Goal: Task Accomplishment & Management: Manage account settings

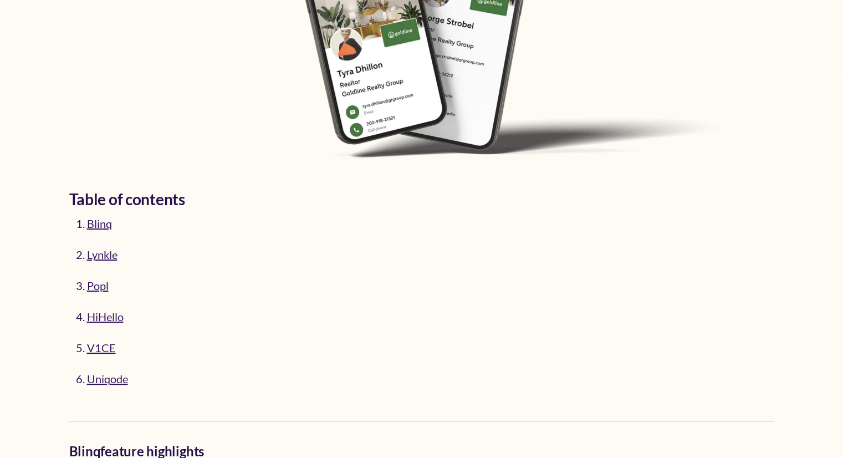
scroll to position [388, 0]
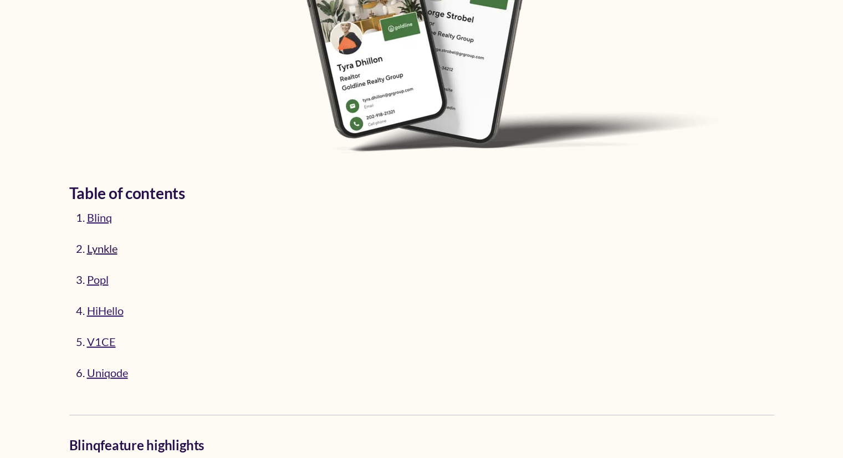
click at [105, 251] on link "Lynkle" at bounding box center [102, 248] width 30 height 13
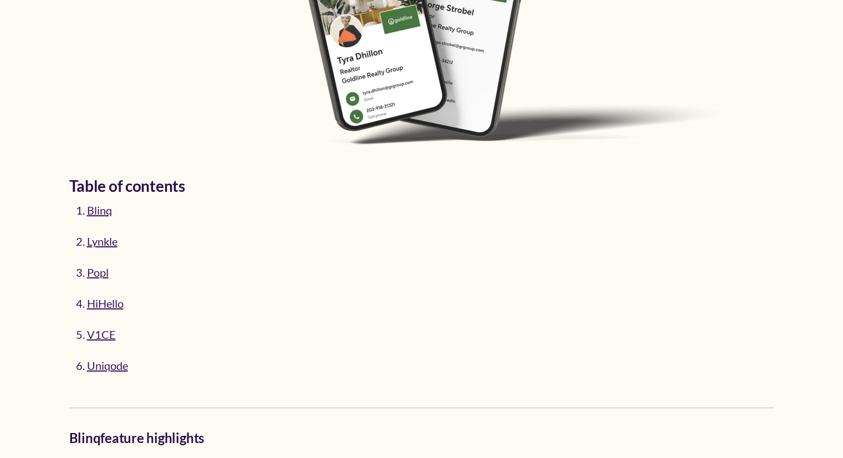
scroll to position [233, 0]
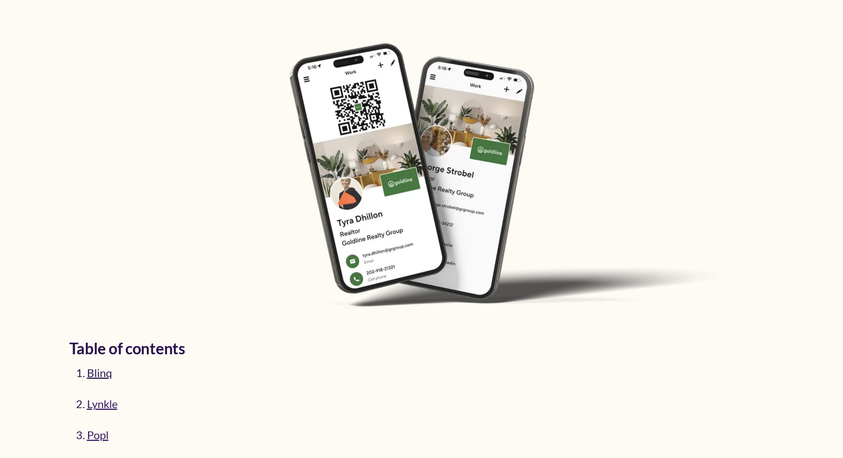
click at [98, 366] on link "Blinq" at bounding box center [99, 372] width 25 height 13
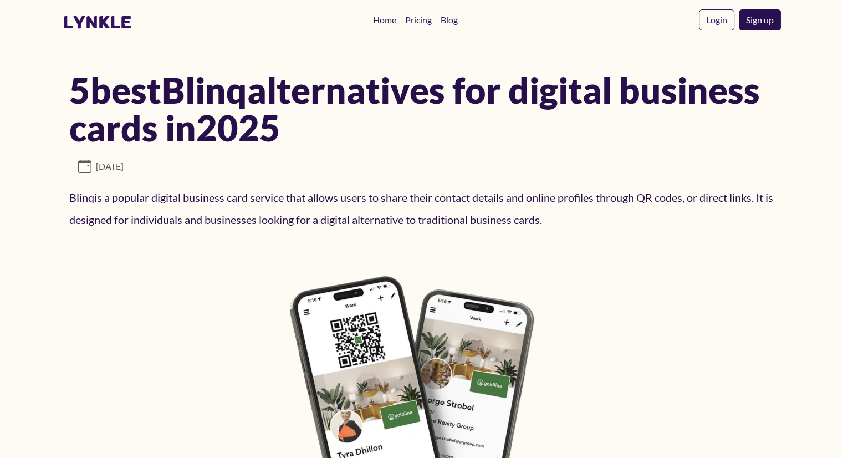
click at [763, 21] on link "Sign up" at bounding box center [760, 19] width 42 height 21
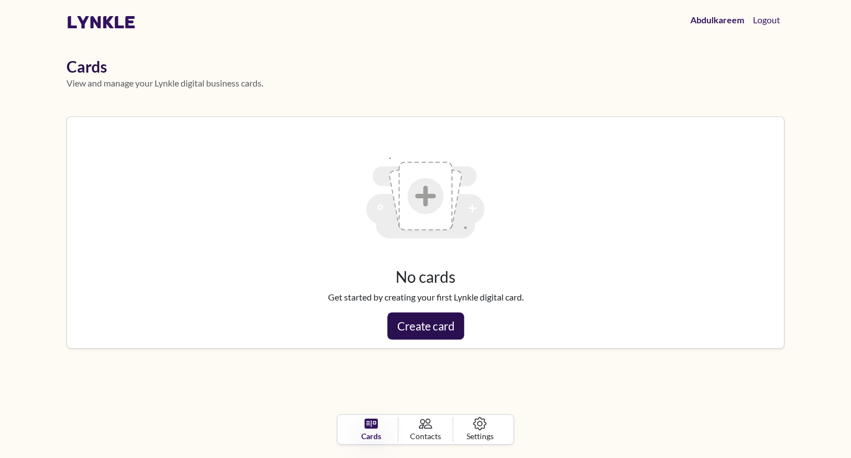
click at [430, 329] on link "Create card" at bounding box center [425, 326] width 76 height 27
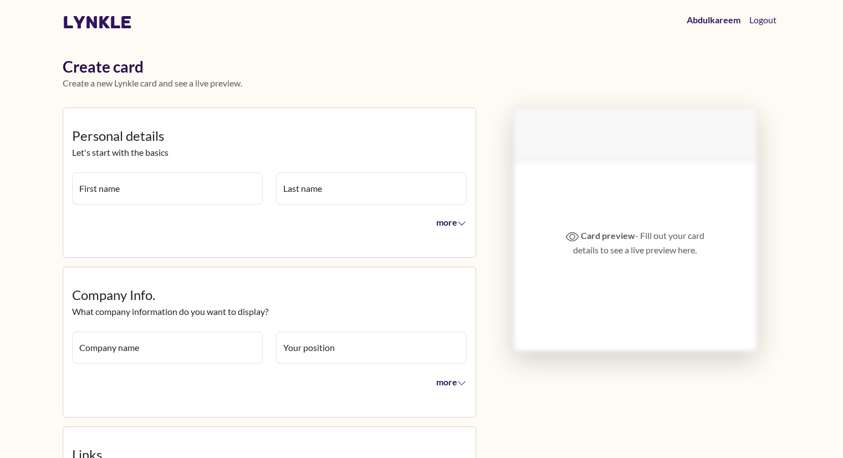
click at [143, 188] on input "First name" at bounding box center [167, 188] width 191 height 32
type input "**********"
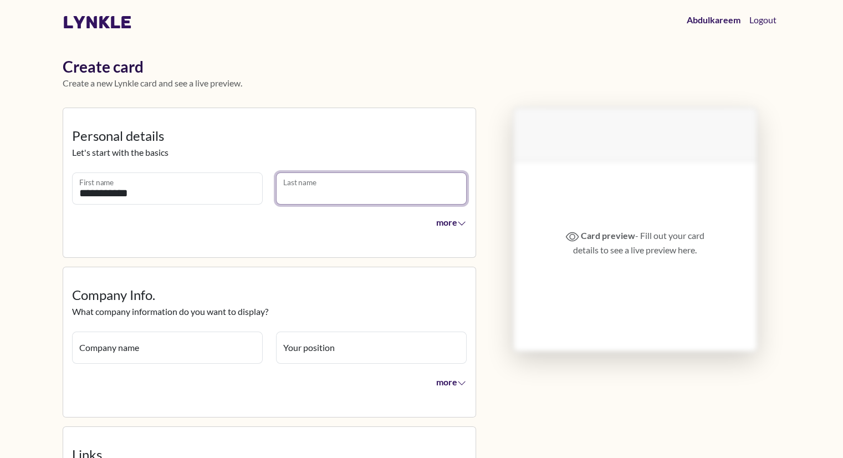
type input "****"
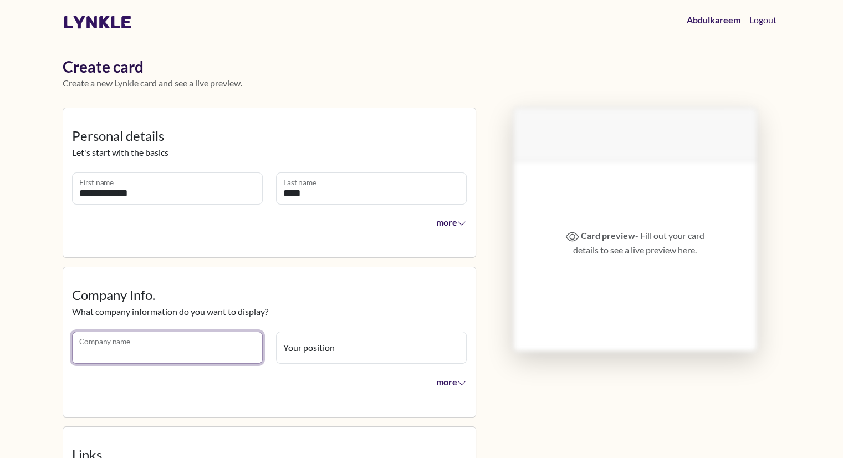
type input "**********"
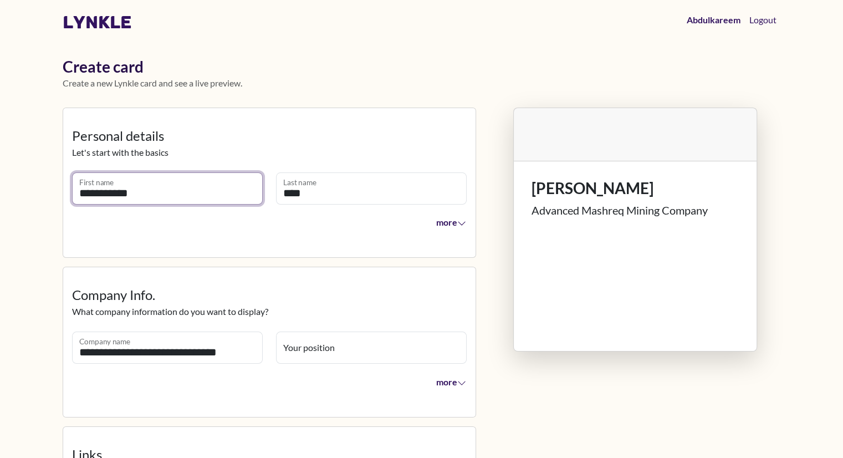
scroll to position [55, 0]
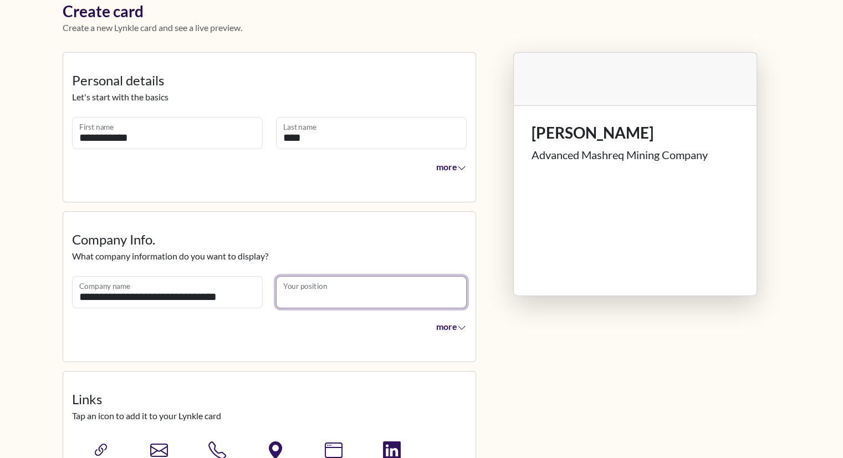
click at [298, 295] on input "Your position" at bounding box center [371, 292] width 191 height 32
click at [318, 301] on input "Your position" at bounding box center [371, 292] width 191 height 32
paste input "**********"
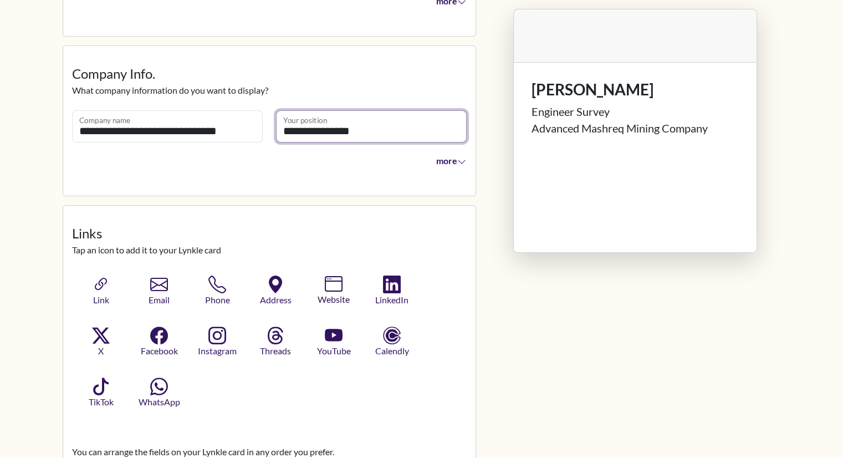
scroll to position [222, 0]
type input "**********"
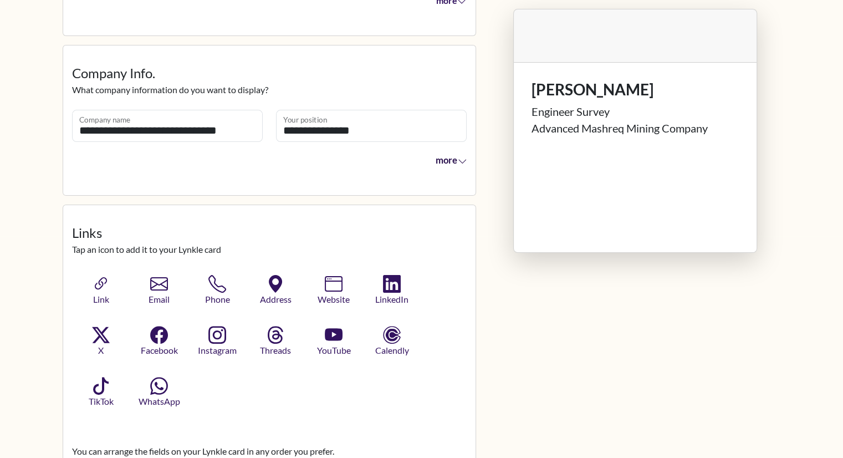
click at [458, 155] on span "more" at bounding box center [451, 160] width 32 height 11
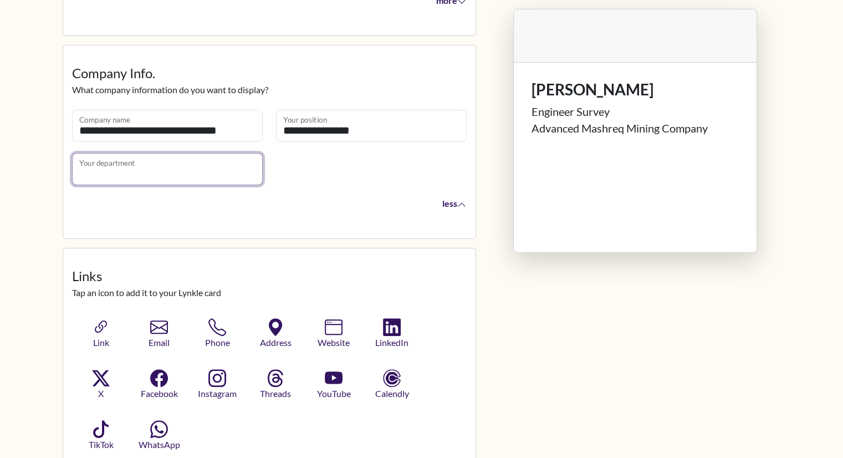
click at [124, 170] on input "Your department" at bounding box center [167, 169] width 191 height 32
click at [162, 158] on input "Your department" at bounding box center [167, 169] width 191 height 32
paste input "**********"
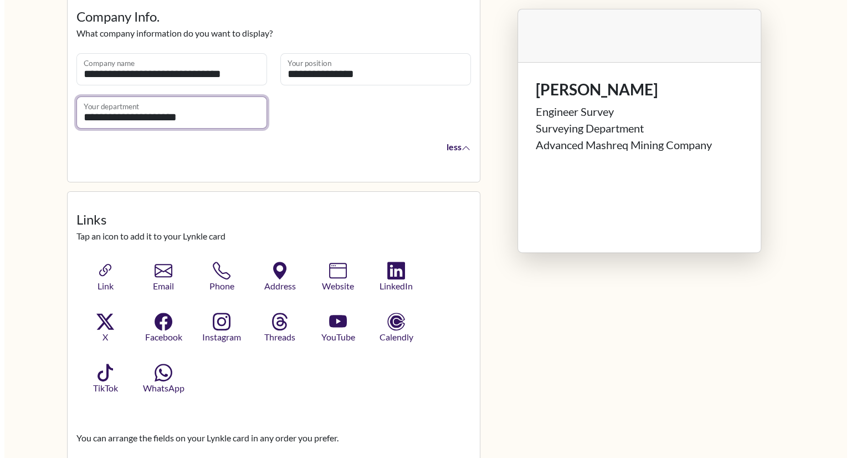
scroll to position [388, 0]
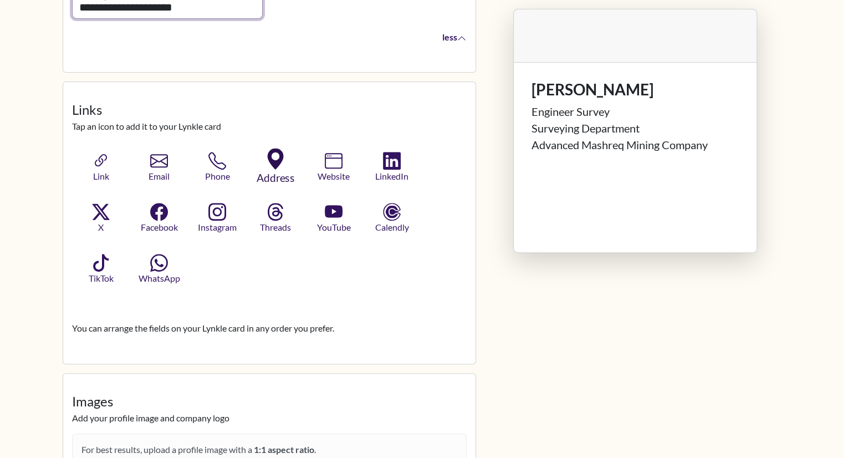
type input "**********"
click at [274, 163] on icon "button" at bounding box center [276, 159] width 16 height 21
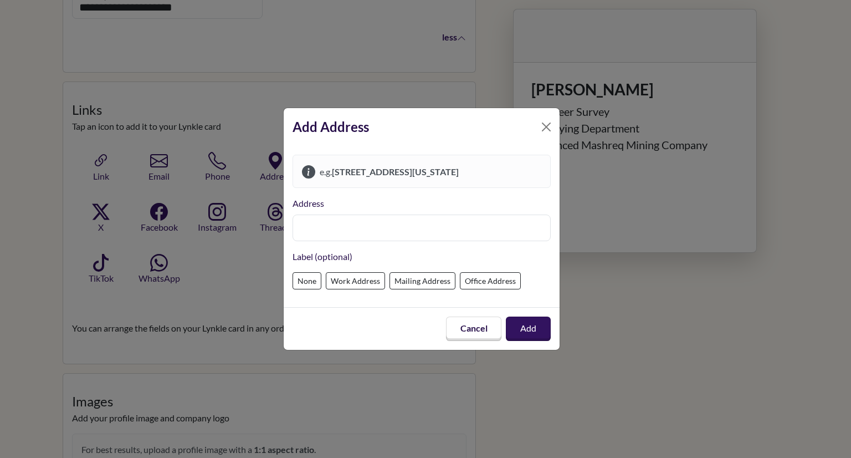
click at [326, 222] on input "text" at bounding box center [422, 227] width 258 height 27
paste input "**********"
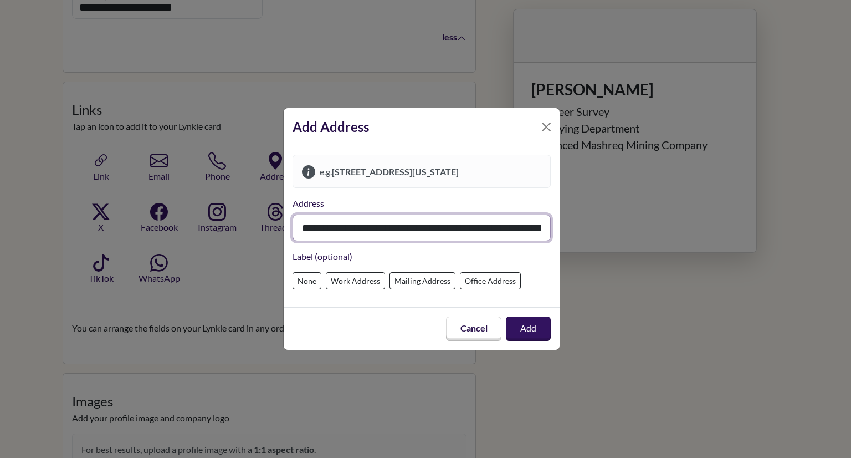
scroll to position [0, 75]
type input "**********"
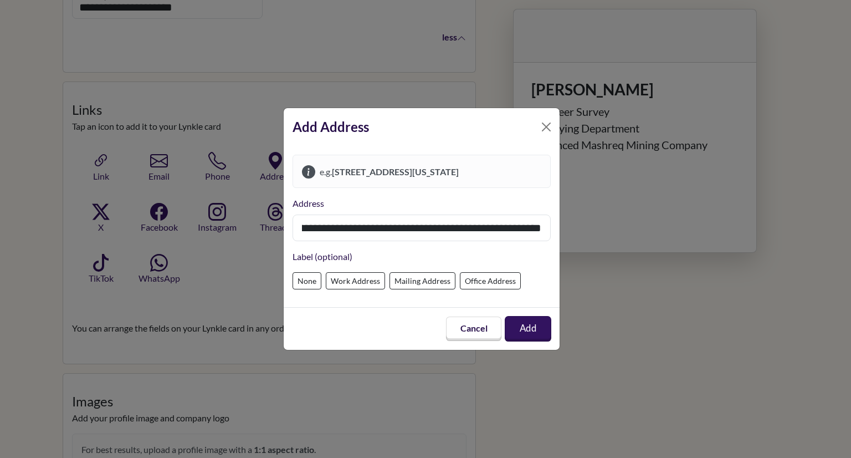
click at [521, 324] on button "Add" at bounding box center [528, 328] width 47 height 25
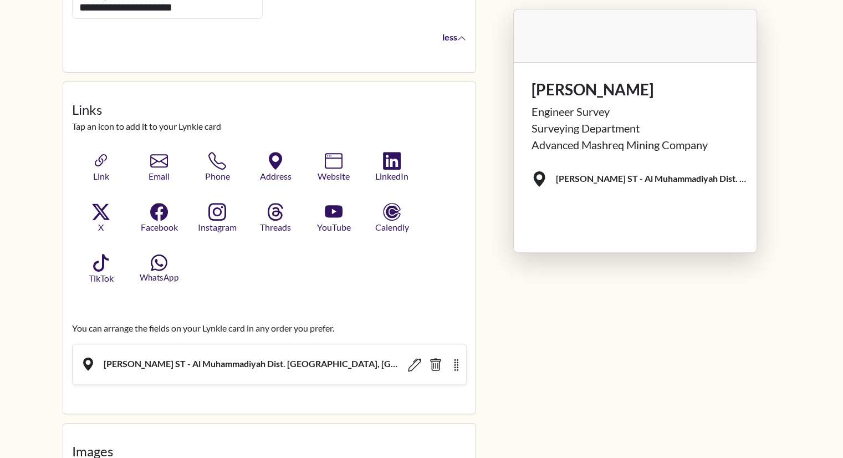
click at [157, 265] on icon "button" at bounding box center [159, 262] width 17 height 17
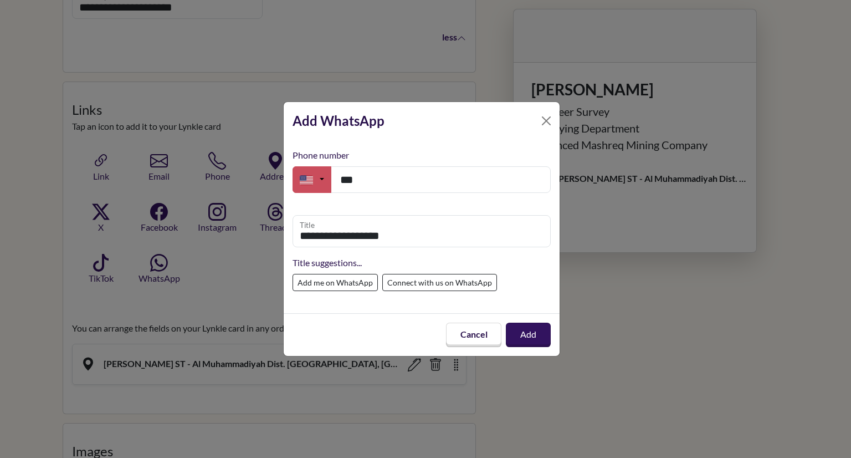
click at [319, 178] on button "button" at bounding box center [312, 179] width 39 height 27
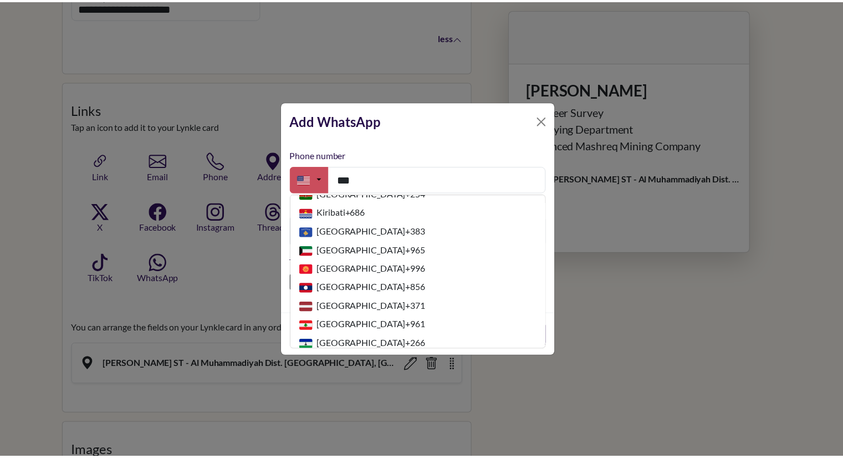
scroll to position [1607, 0]
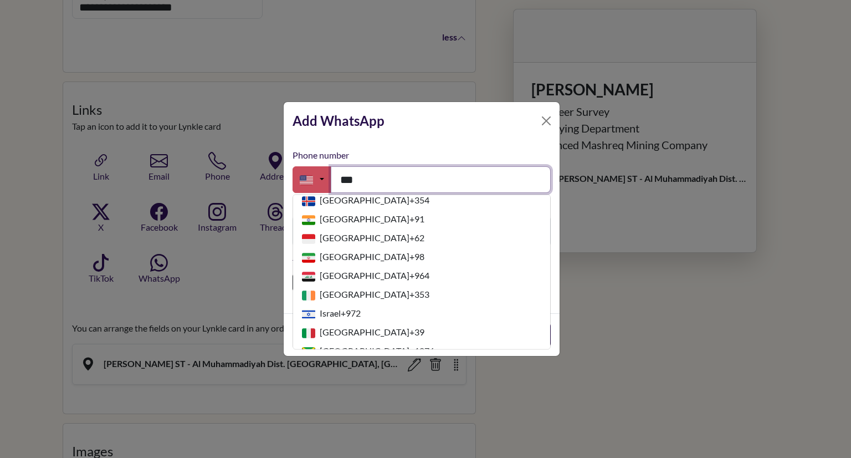
click at [361, 177] on input "**" at bounding box center [441, 179] width 220 height 27
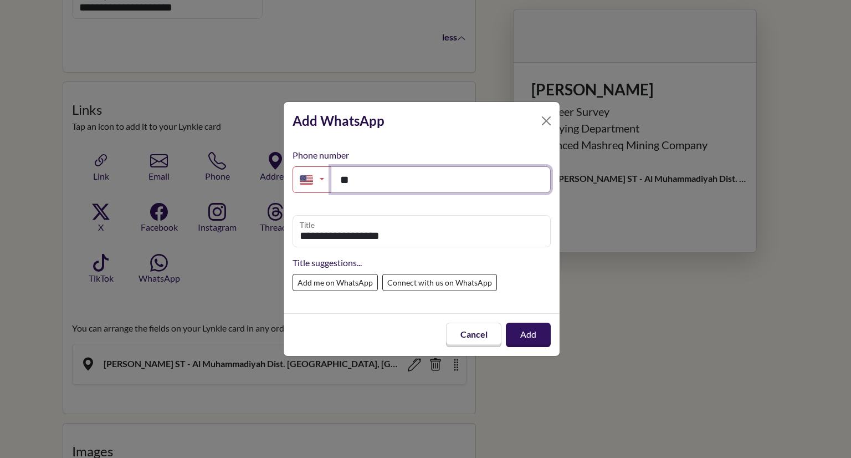
type input "*"
type input "**********"
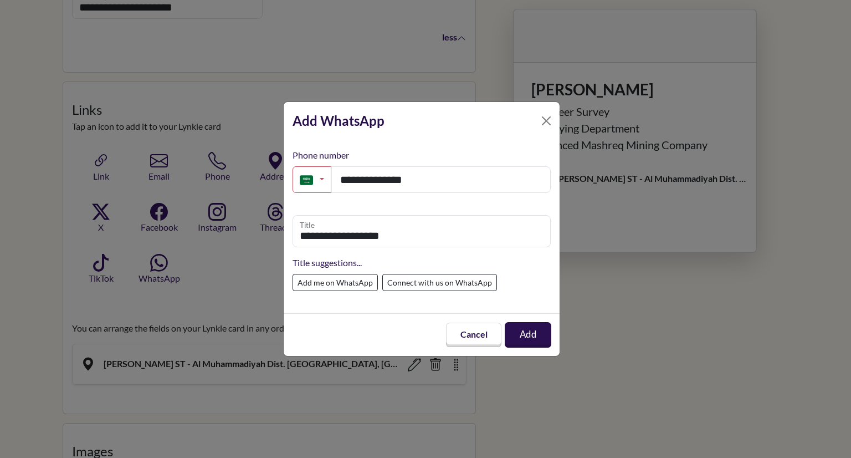
click at [520, 334] on button "Add" at bounding box center [528, 334] width 47 height 25
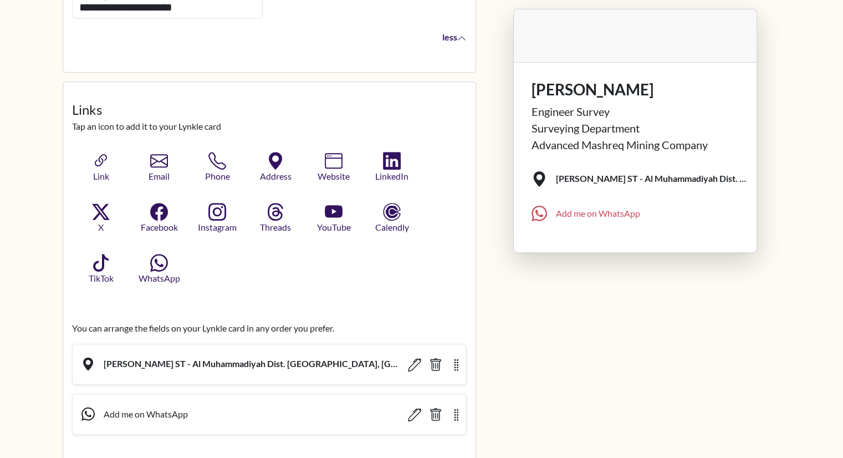
click at [563, 213] on div "Add me on WhatsApp" at bounding box center [598, 213] width 84 height 13
click at [155, 267] on icon "button" at bounding box center [159, 261] width 21 height 21
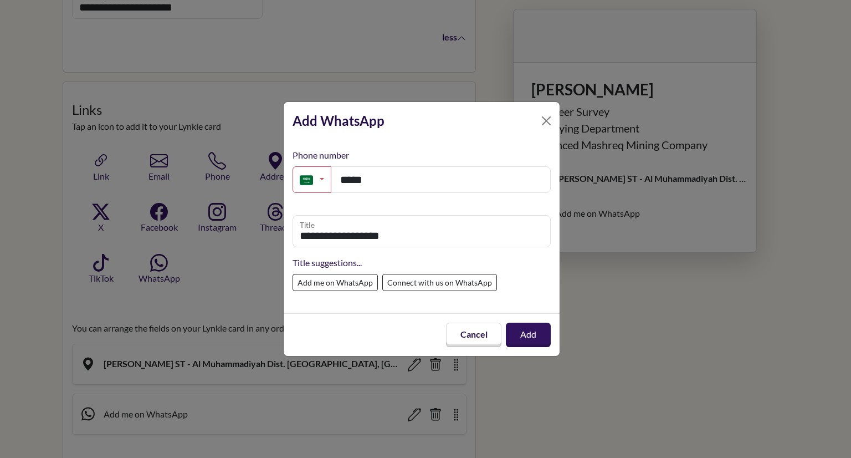
click at [410, 281] on label "Connect with us on WhatsApp" at bounding box center [439, 282] width 115 height 17
click at [347, 281] on label "Add me on WhatsApp" at bounding box center [335, 282] width 85 height 17
click at [383, 282] on label "Connect with us on WhatsApp" at bounding box center [439, 282] width 115 height 17
type input "**********"
click at [522, 336] on button "Add" at bounding box center [528, 334] width 46 height 25
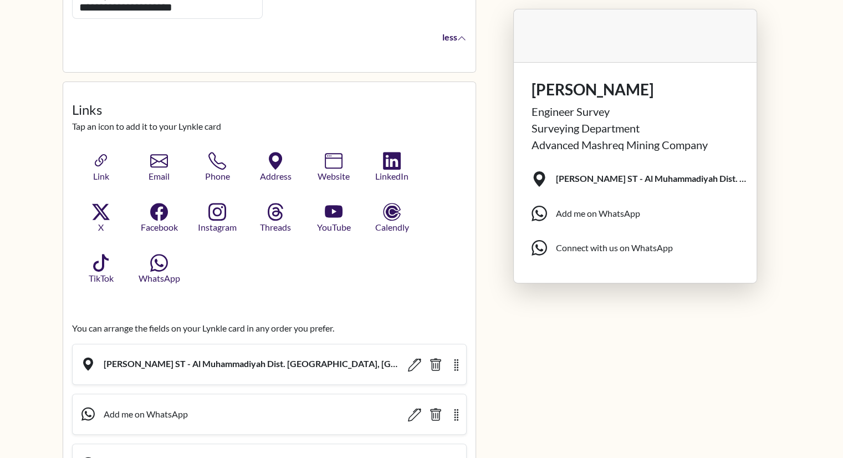
drag, startPoint x: 550, startPoint y: 216, endPoint x: 528, endPoint y: 216, distance: 22.2
click at [528, 216] on ul "Safia Bint Abdulmutalib ST - Al Muhammadiyah Dist. Jeddah, KSA Add me on WhatsA…" at bounding box center [635, 213] width 225 height 103
click at [543, 212] on icon at bounding box center [539, 214] width 16 height 18
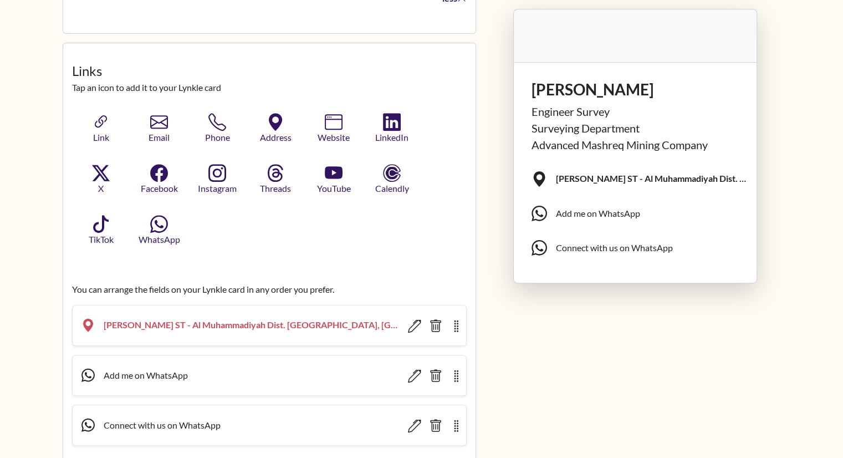
scroll to position [443, 0]
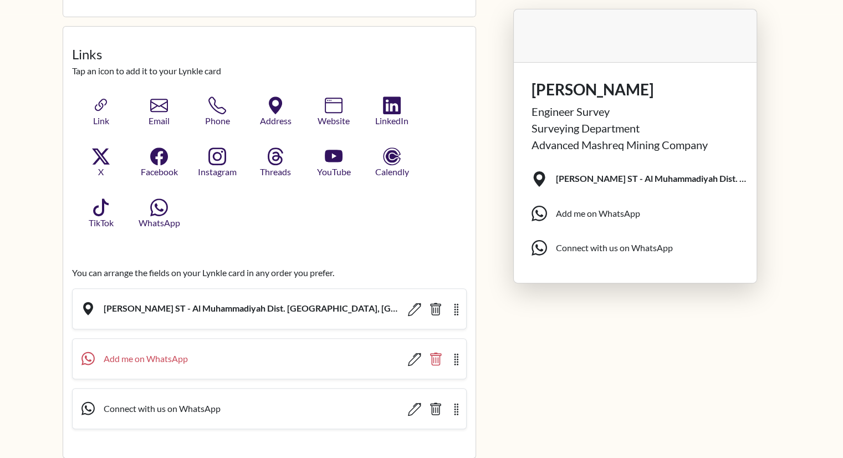
click at [433, 354] on icon "button" at bounding box center [435, 358] width 11 height 13
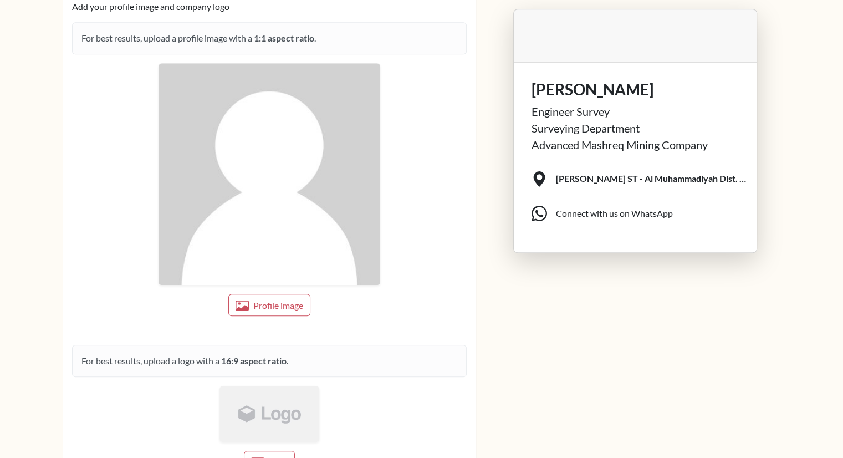
scroll to position [887, 0]
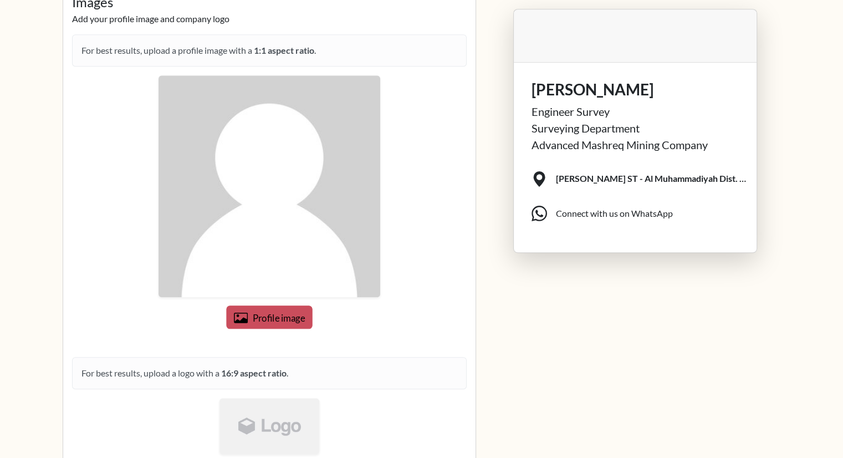
click at [272, 318] on span "Profile image" at bounding box center [278, 317] width 52 height 11
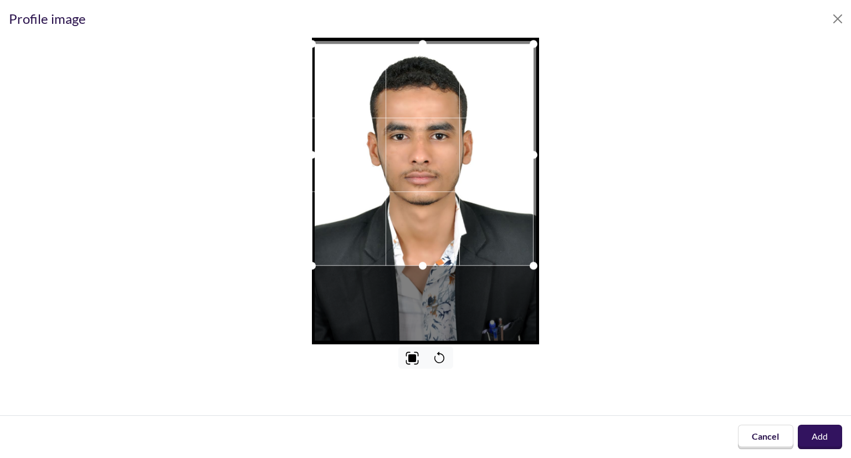
drag, startPoint x: 389, startPoint y: 139, endPoint x: 383, endPoint y: 103, distance: 36.4
click at [383, 103] on div at bounding box center [423, 155] width 222 height 222
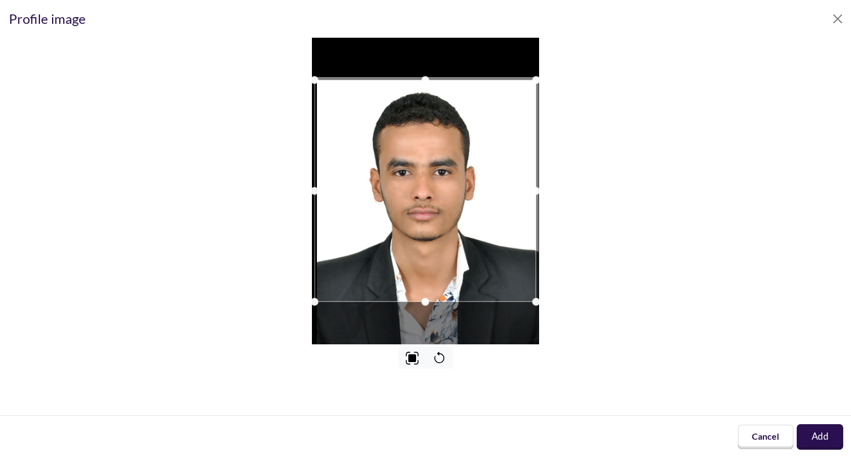
click at [810, 436] on button "Add" at bounding box center [820, 436] width 47 height 25
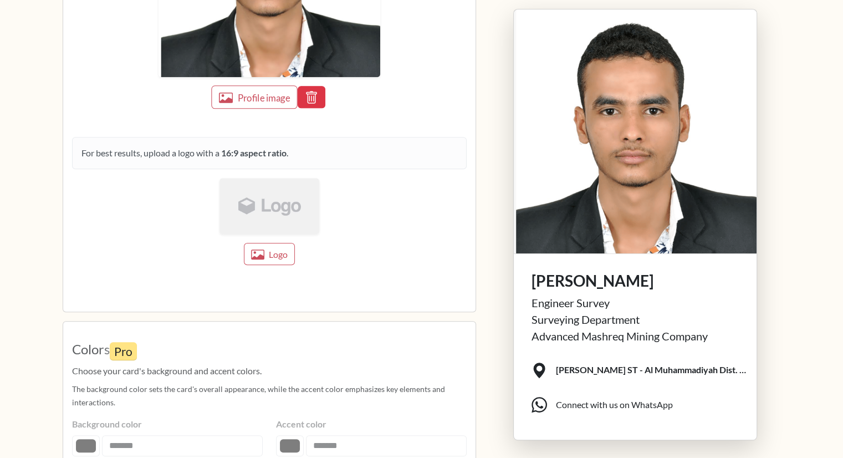
scroll to position [1108, 0]
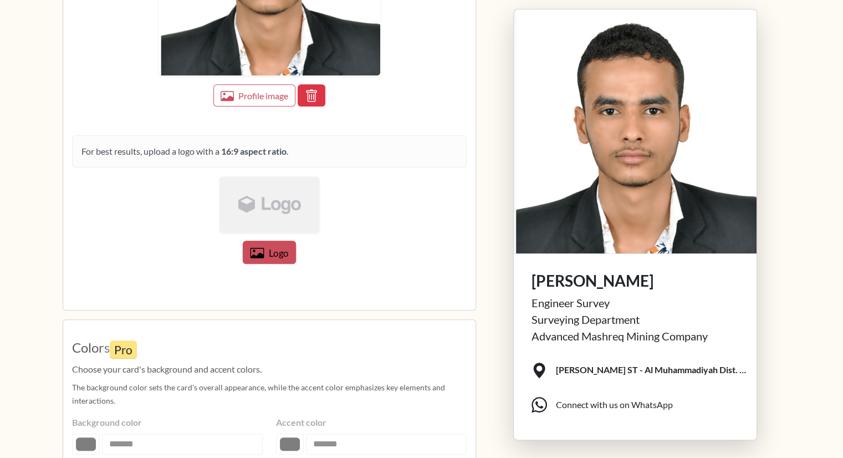
click at [266, 248] on button "Logo" at bounding box center [269, 252] width 54 height 23
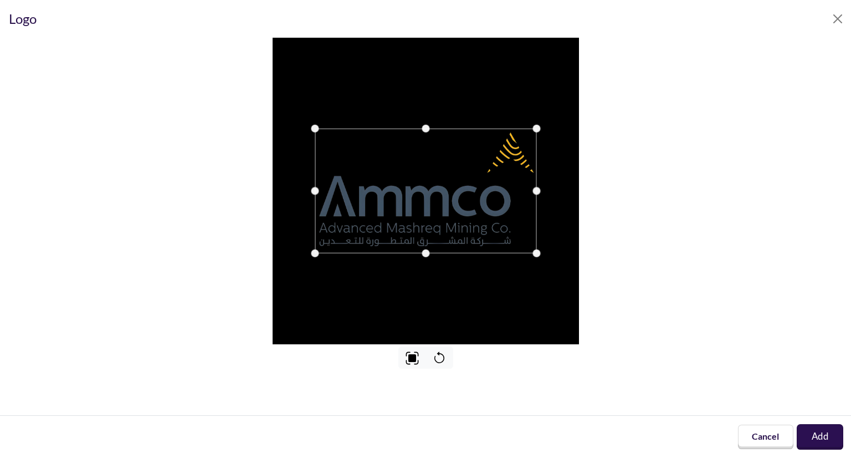
click at [821, 439] on button "Add" at bounding box center [820, 436] width 47 height 25
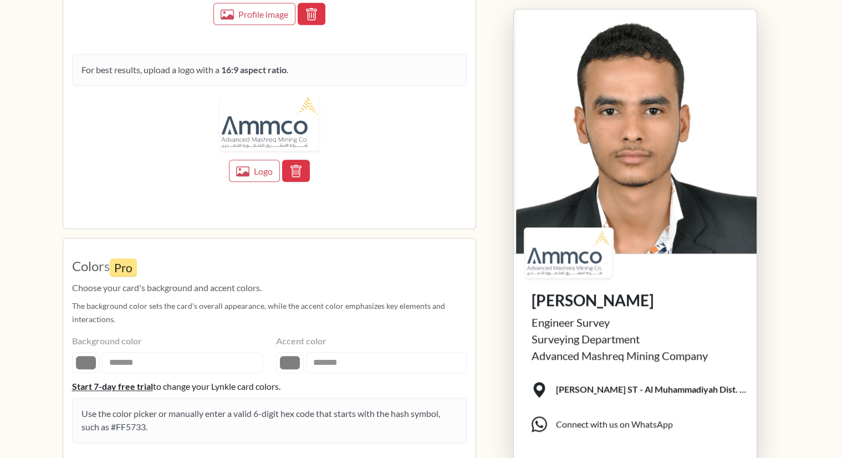
scroll to position [1245, 0]
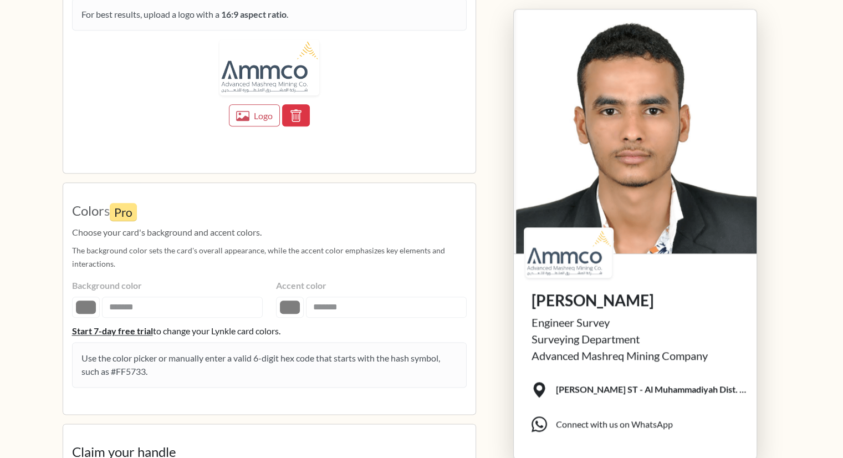
click at [122, 303] on fieldset "Colors Pro Choose your card's background and accent colors. The background colo…" at bounding box center [269, 298] width 395 height 213
click at [322, 303] on fieldset "Colors Pro Choose your card's background and accent colors. The background colo…" at bounding box center [269, 298] width 395 height 213
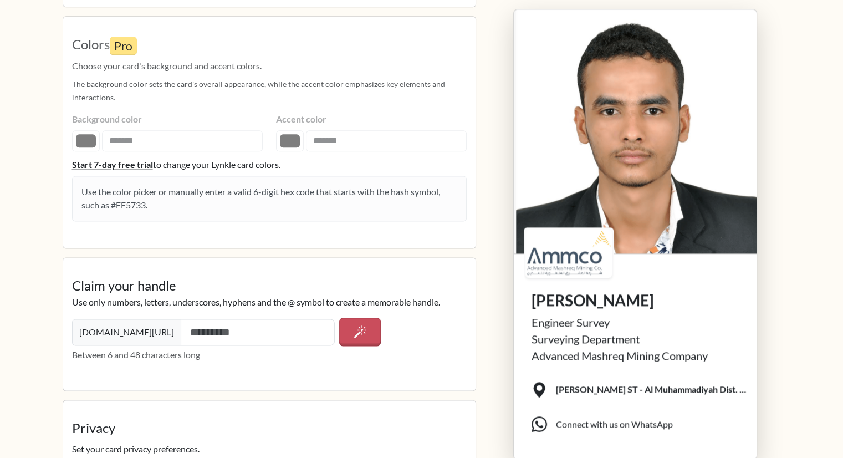
scroll to position [1467, 0]
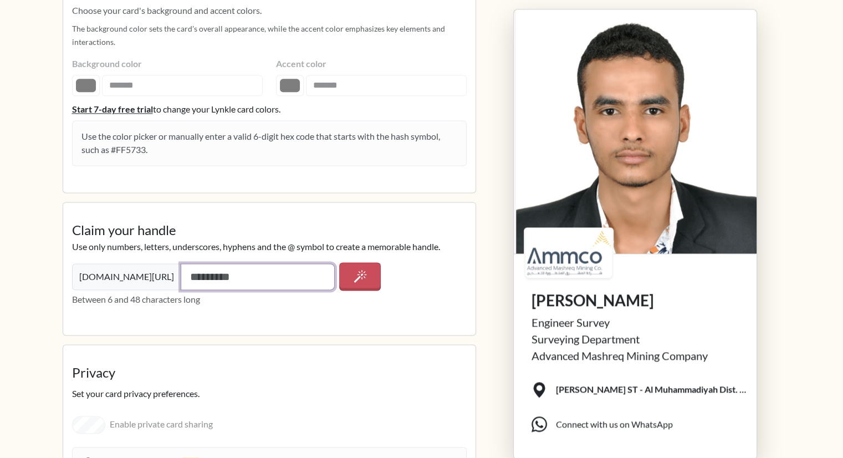
click at [181, 273] on input "text" at bounding box center [258, 276] width 155 height 27
click at [186, 273] on input "text" at bounding box center [258, 276] width 155 height 27
click at [358, 273] on icon "button" at bounding box center [360, 275] width 13 height 13
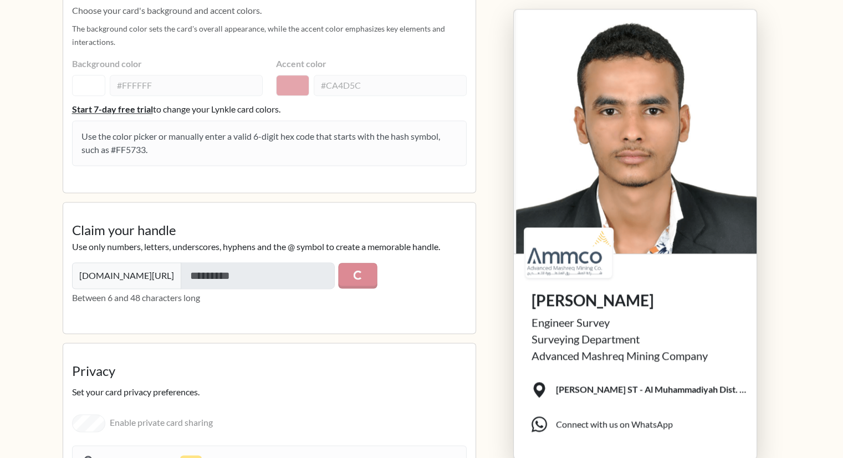
type input "**********"
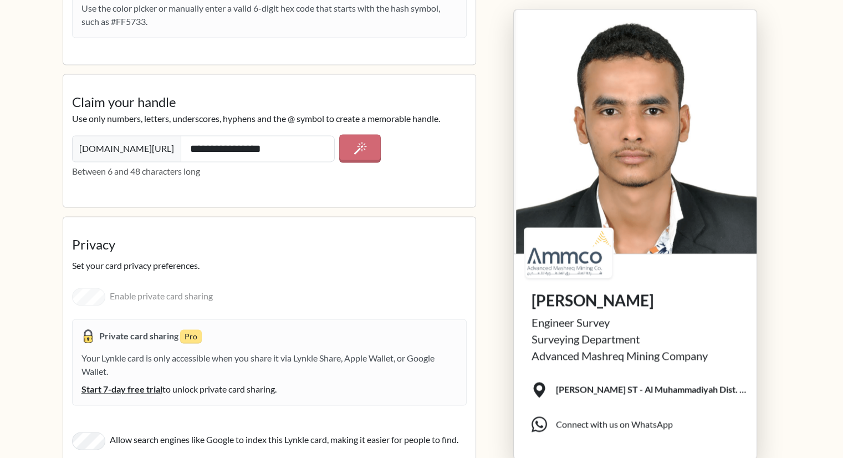
scroll to position [1633, 0]
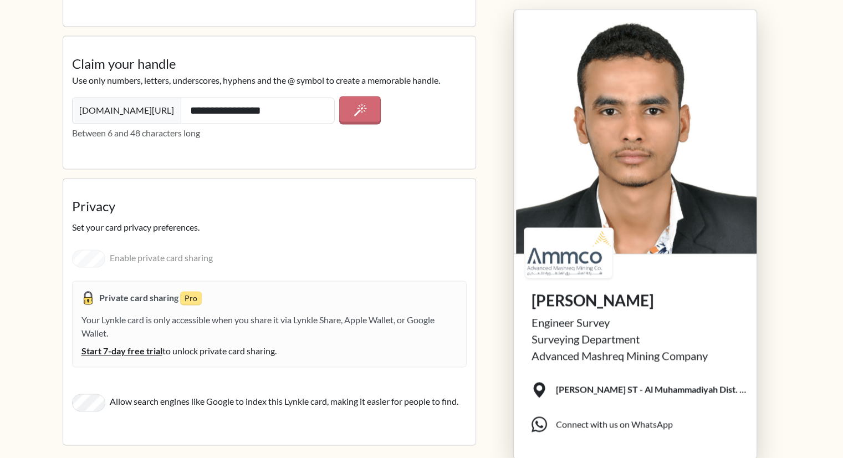
click at [86, 249] on div "Enable private card sharing Private card sharing Pro Your Lynkle card is only a…" at bounding box center [269, 309] width 395 height 133
click at [83, 255] on div "Enable private card sharing Private card sharing Pro Your Lynkle card is only a…" at bounding box center [269, 309] width 395 height 133
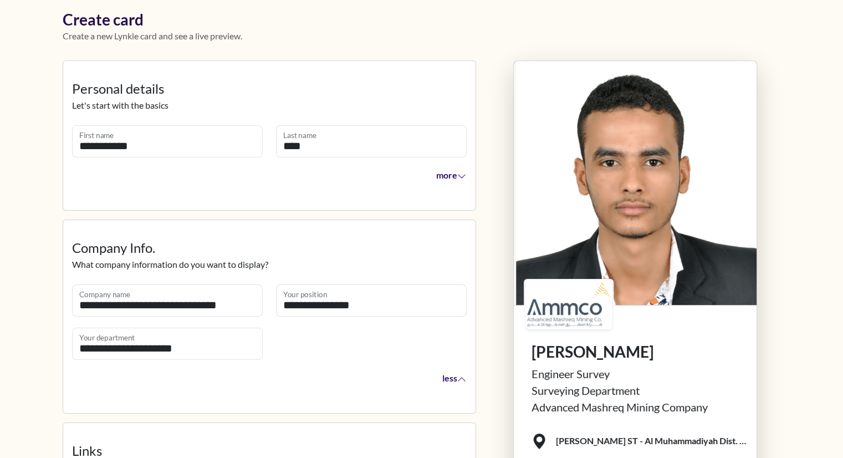
scroll to position [0, 0]
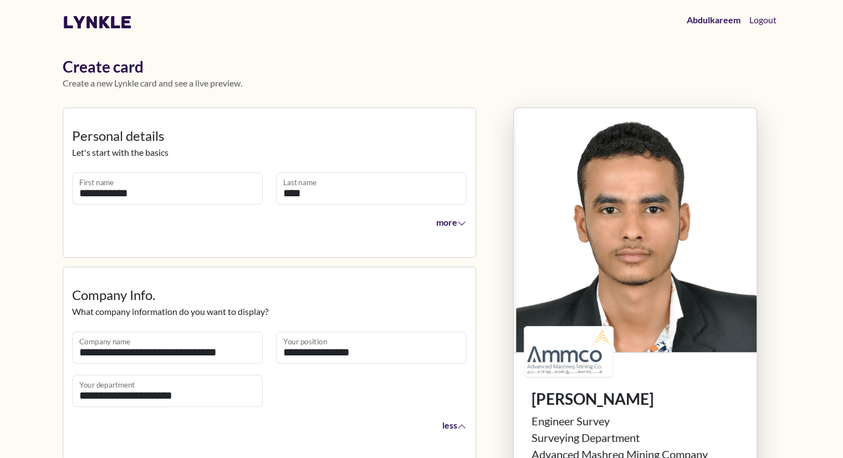
click at [78, 22] on link "lynkle" at bounding box center [97, 22] width 69 height 21
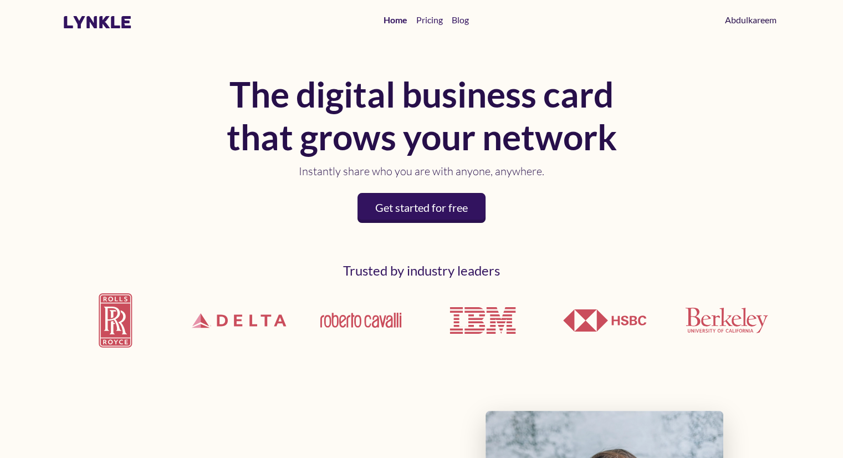
click at [754, 17] on link "Abdulkareem" at bounding box center [750, 20] width 60 height 22
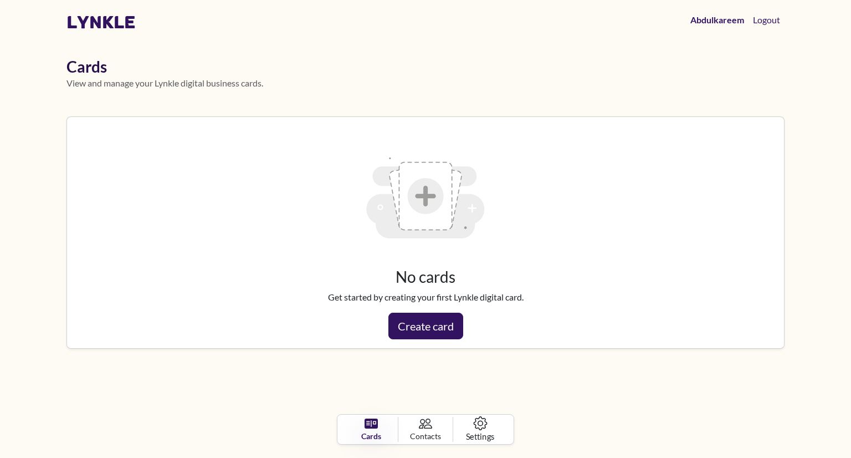
click at [477, 431] on span "Settings" at bounding box center [480, 436] width 28 height 12
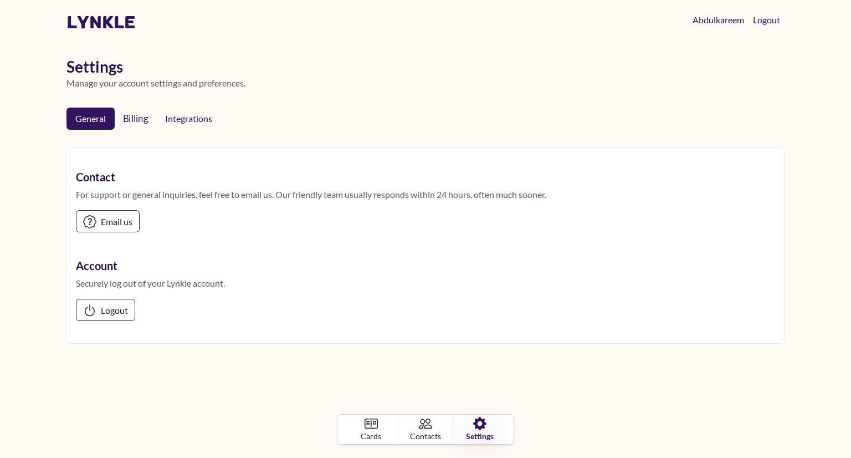
click at [126, 116] on link "Billing" at bounding box center [136, 118] width 44 height 23
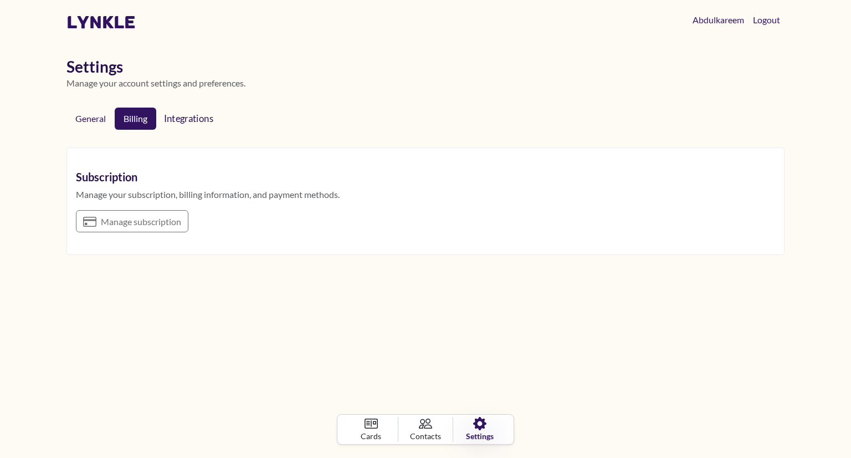
click at [208, 118] on span "Integrations" at bounding box center [191, 117] width 54 height 11
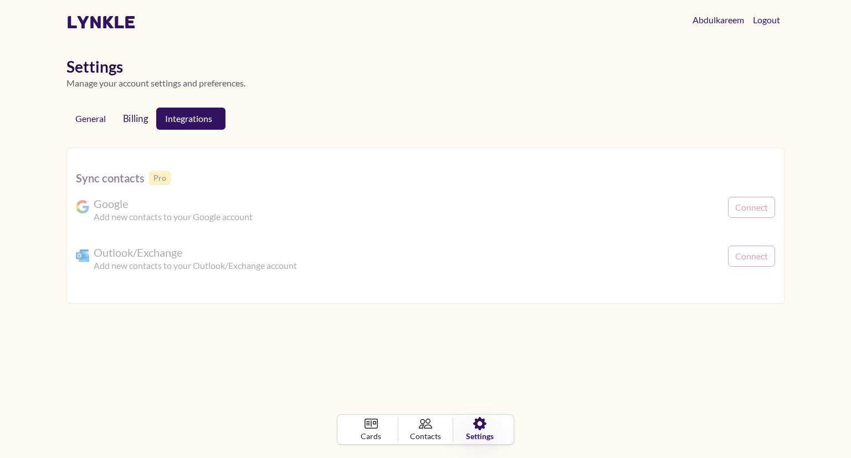
click at [139, 114] on link "Billing" at bounding box center [136, 118] width 44 height 23
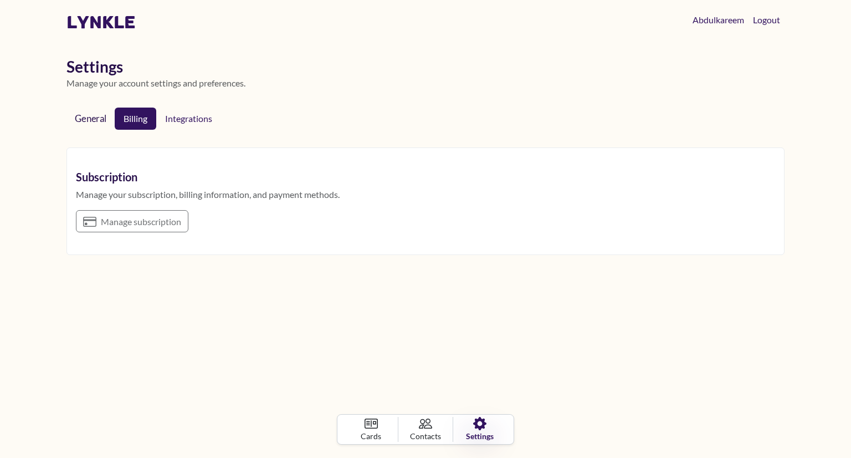
click at [92, 120] on link "General" at bounding box center [90, 118] width 50 height 23
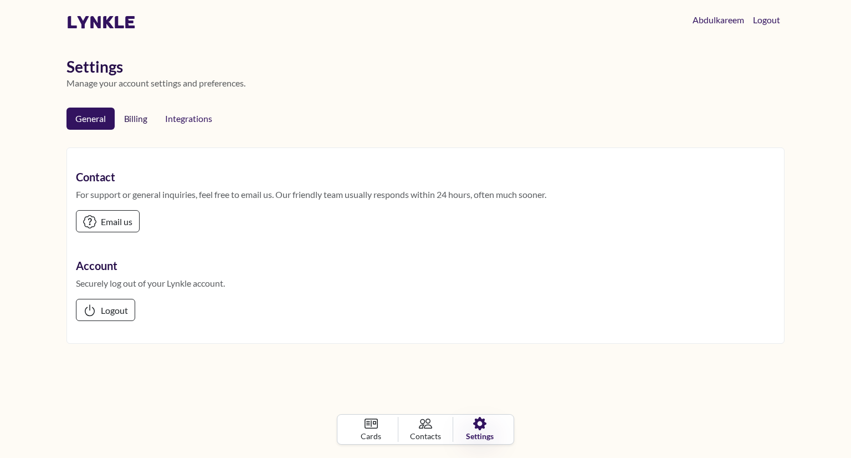
click at [132, 122] on link "Billing" at bounding box center [135, 119] width 40 height 22
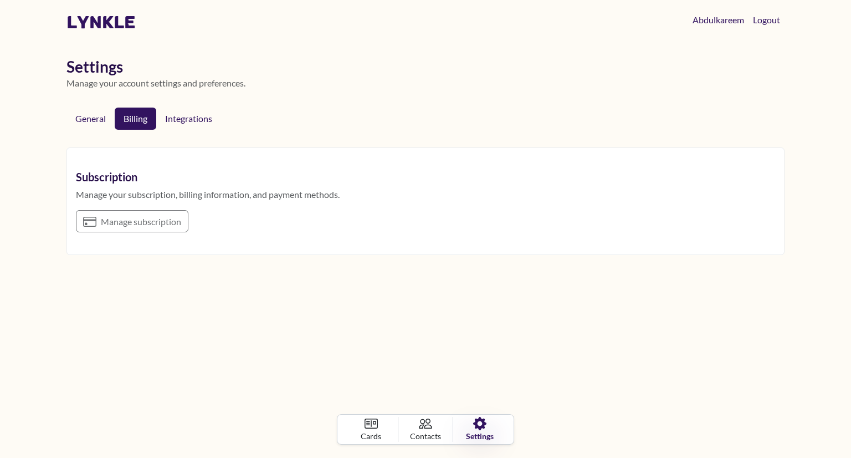
click at [122, 221] on div "Subscription Manage your subscription, billing information, and payment methods…" at bounding box center [425, 201] width 699 height 89
click at [177, 120] on span "Integrations" at bounding box center [191, 117] width 53 height 11
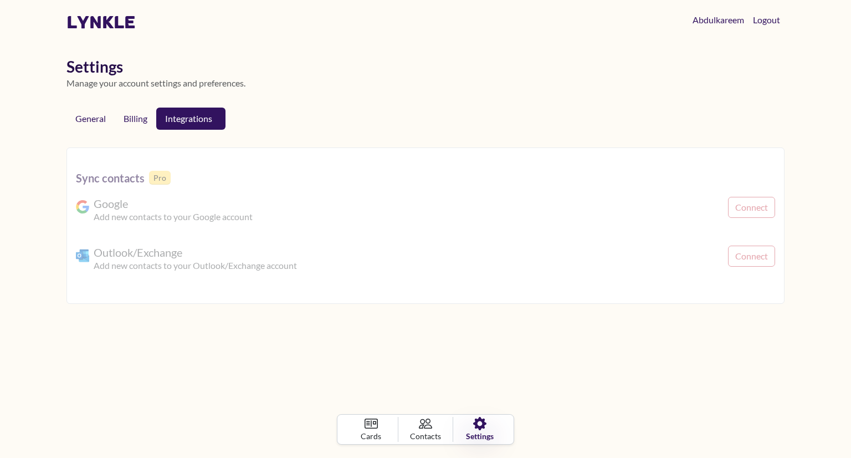
click at [681, 103] on div "General Billing Integrations Sync contacts Pro Google Add new contacts to your …" at bounding box center [425, 206] width 718 height 214
click at [708, 21] on link "Abdulkareem" at bounding box center [718, 19] width 63 height 23
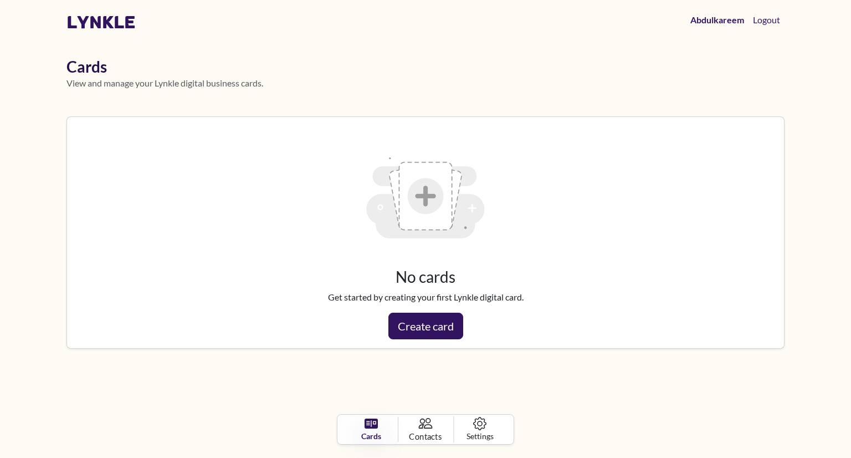
click at [419, 440] on span "Contacts" at bounding box center [426, 436] width 33 height 12
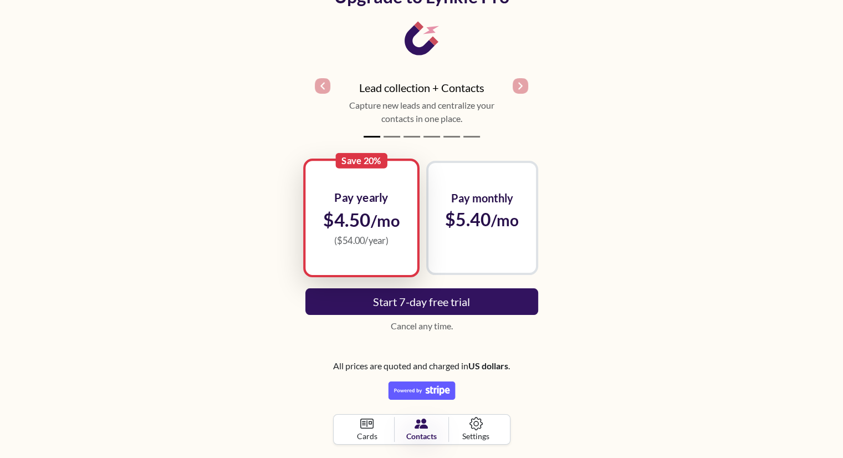
scroll to position [131, 0]
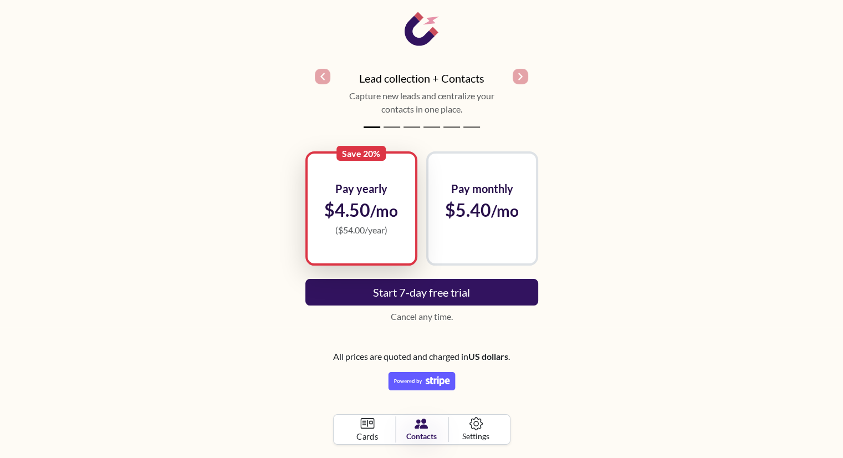
click at [370, 430] on span "Cards" at bounding box center [367, 436] width 22 height 12
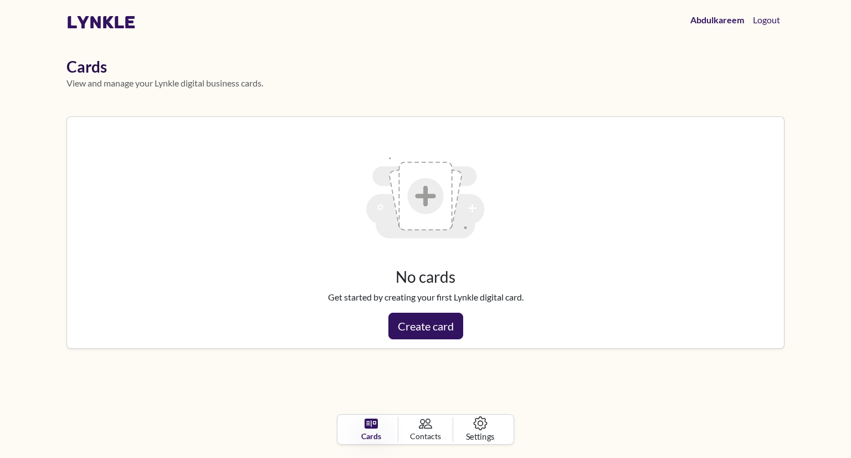
click at [470, 424] on link "Settings" at bounding box center [480, 429] width 57 height 26
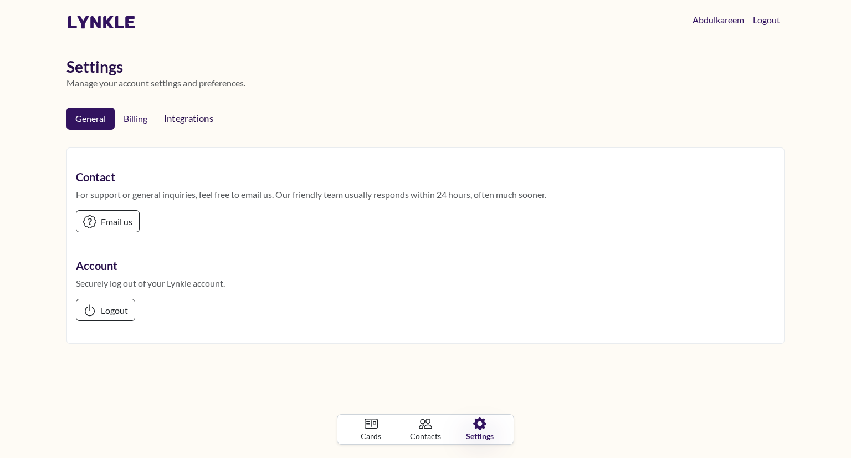
click at [191, 122] on span "Integrations" at bounding box center [191, 117] width 54 height 11
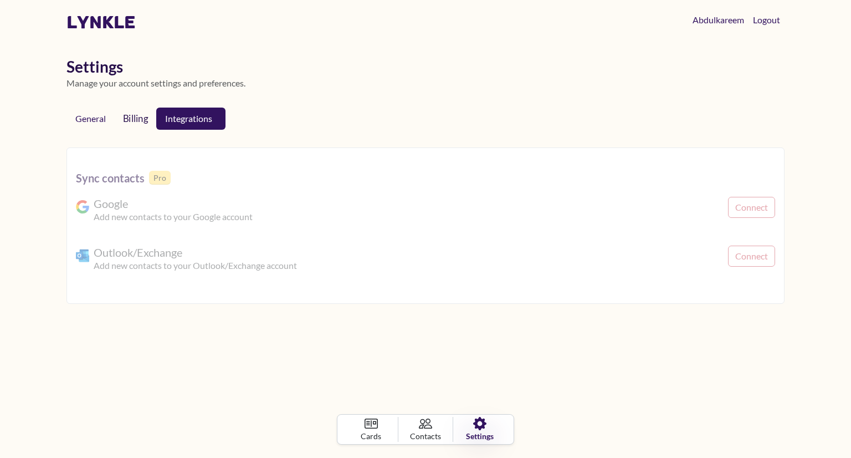
click at [129, 118] on link "Billing" at bounding box center [136, 118] width 44 height 23
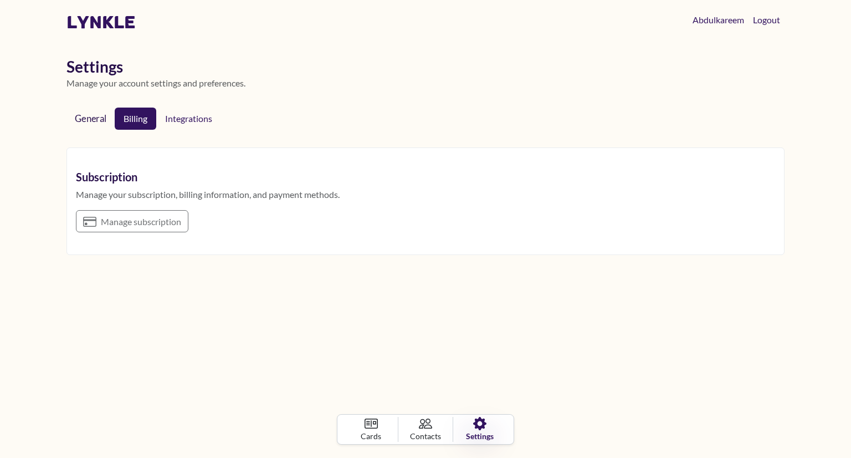
click at [86, 119] on link "General" at bounding box center [90, 118] width 50 height 23
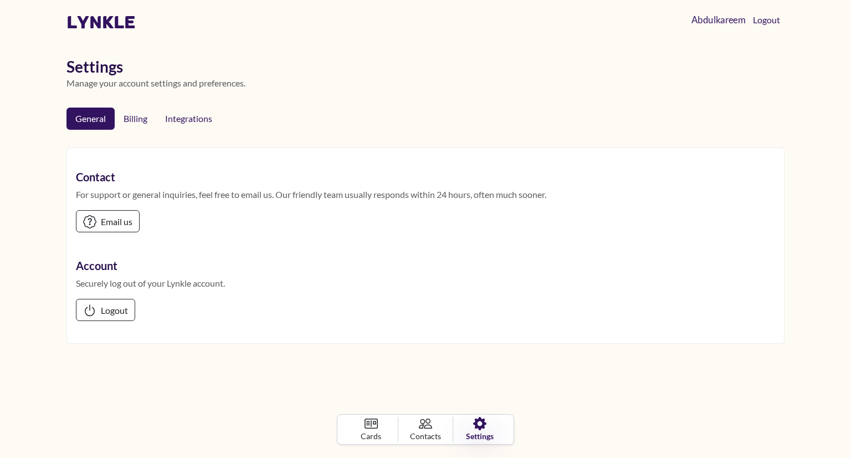
drag, startPoint x: 711, startPoint y: 21, endPoint x: 728, endPoint y: 63, distance: 45.5
click at [728, 63] on h1 "Settings" at bounding box center [425, 67] width 718 height 19
click at [108, 308] on span "Logout" at bounding box center [115, 309] width 28 height 11
